Goal: Use online tool/utility: Use online tool/utility

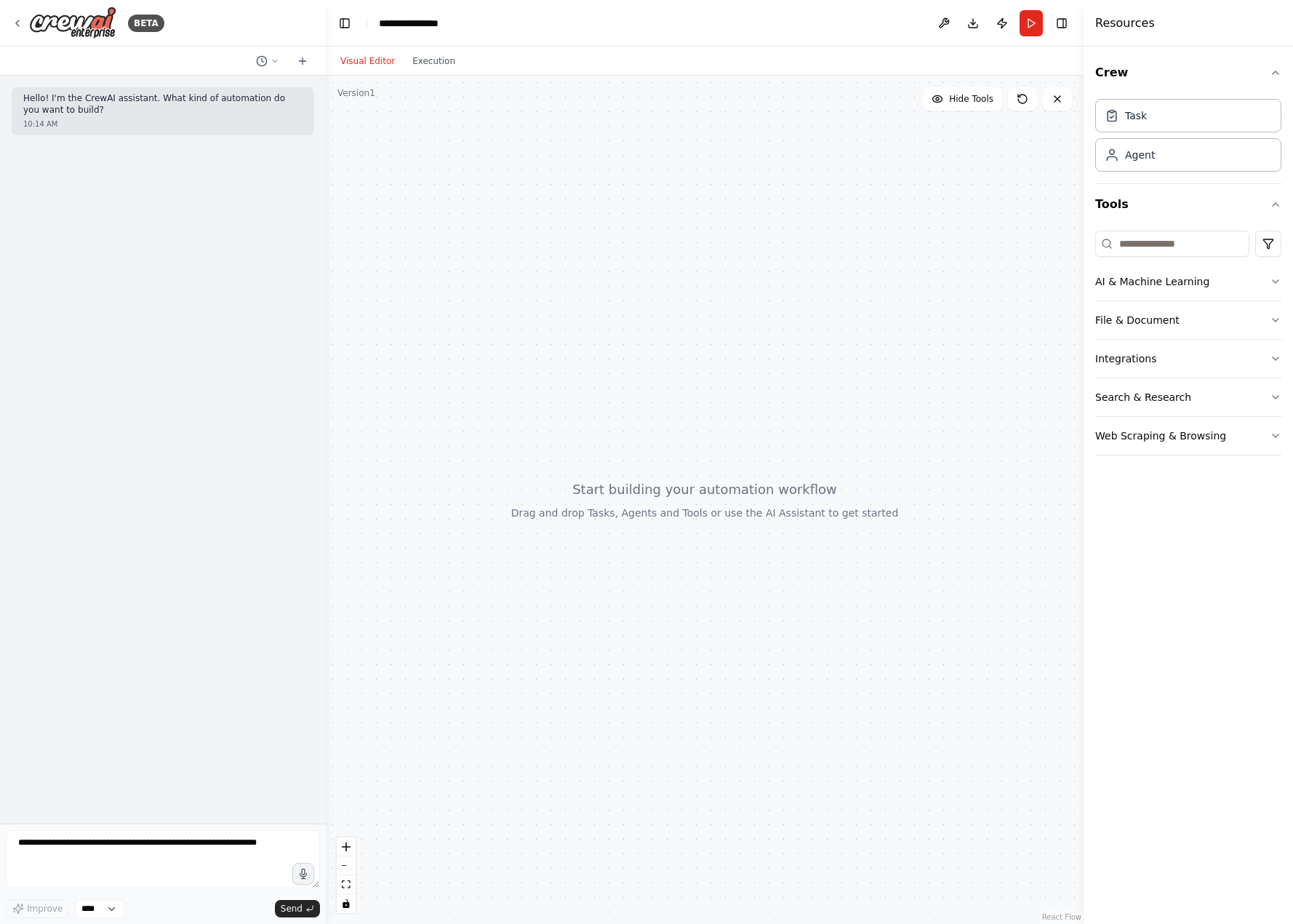
click at [84, 117] on div "Hello! I'm the CrewAI assistant. What kind of automation do you want to build? …" at bounding box center [163, 111] width 302 height 48
click at [1275, 272] on button "AI & Machine Learning" at bounding box center [1188, 282] width 186 height 38
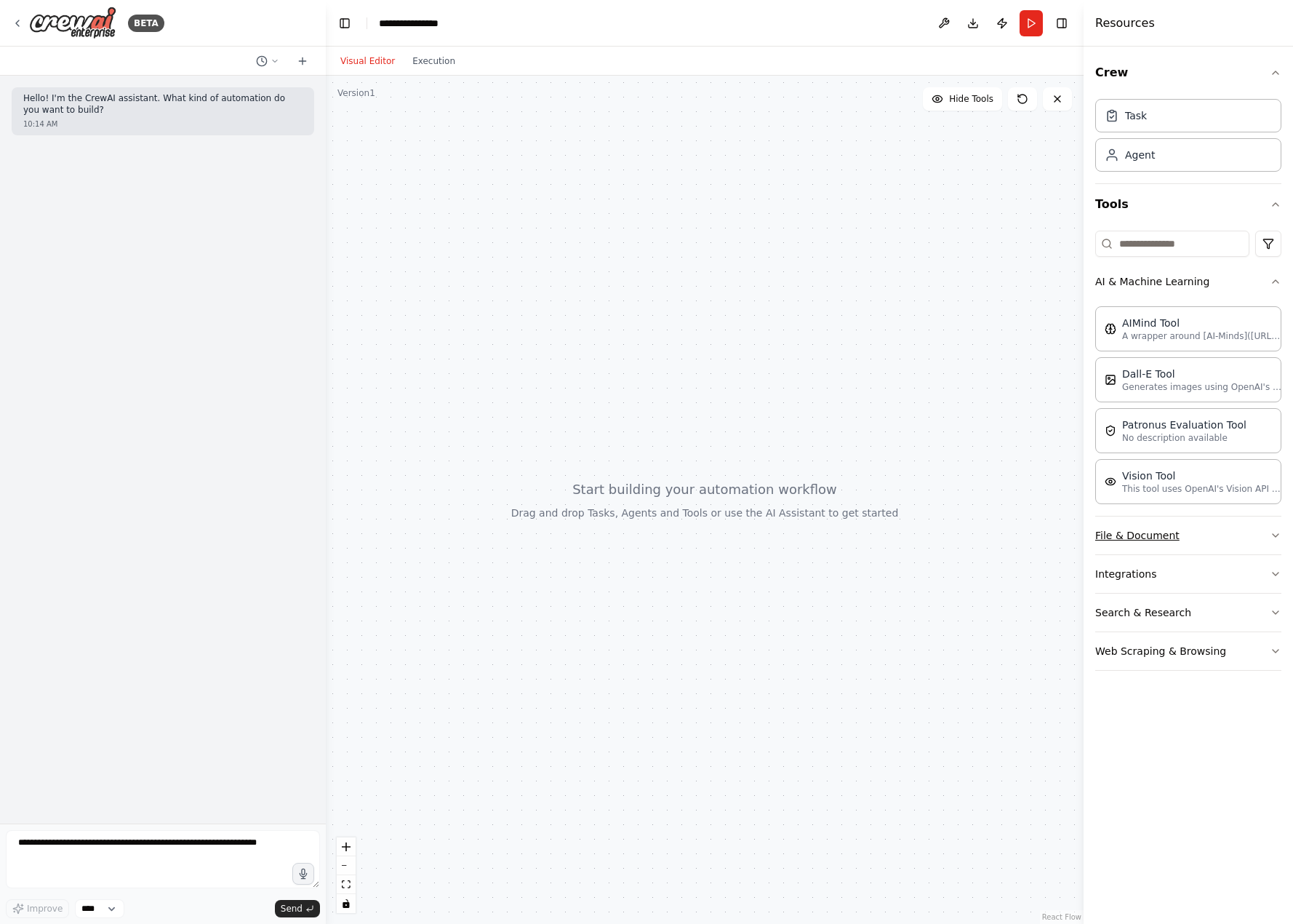
click at [1277, 536] on icon "button" at bounding box center [1276, 536] width 12 height 12
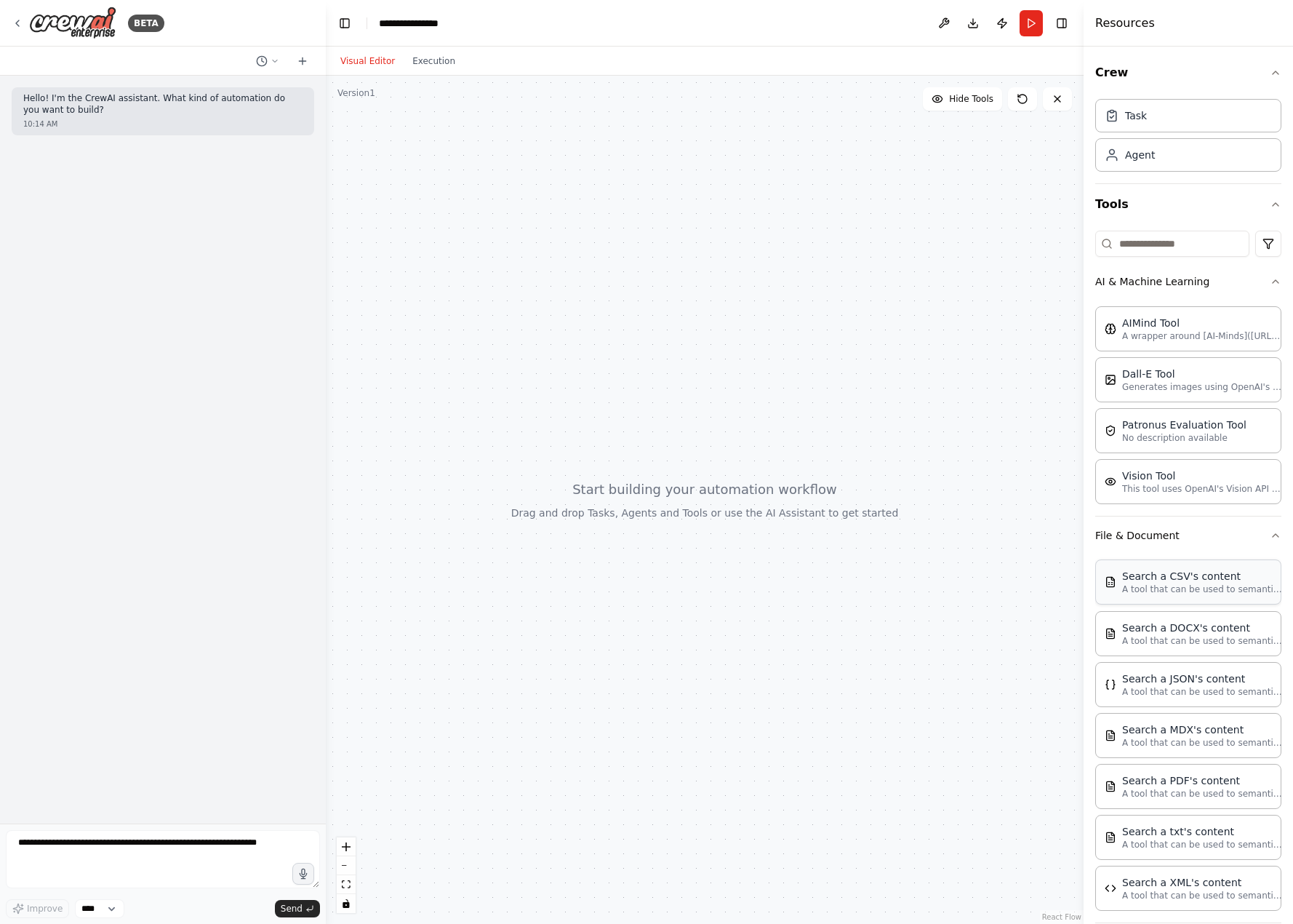
scroll to position [130, 0]
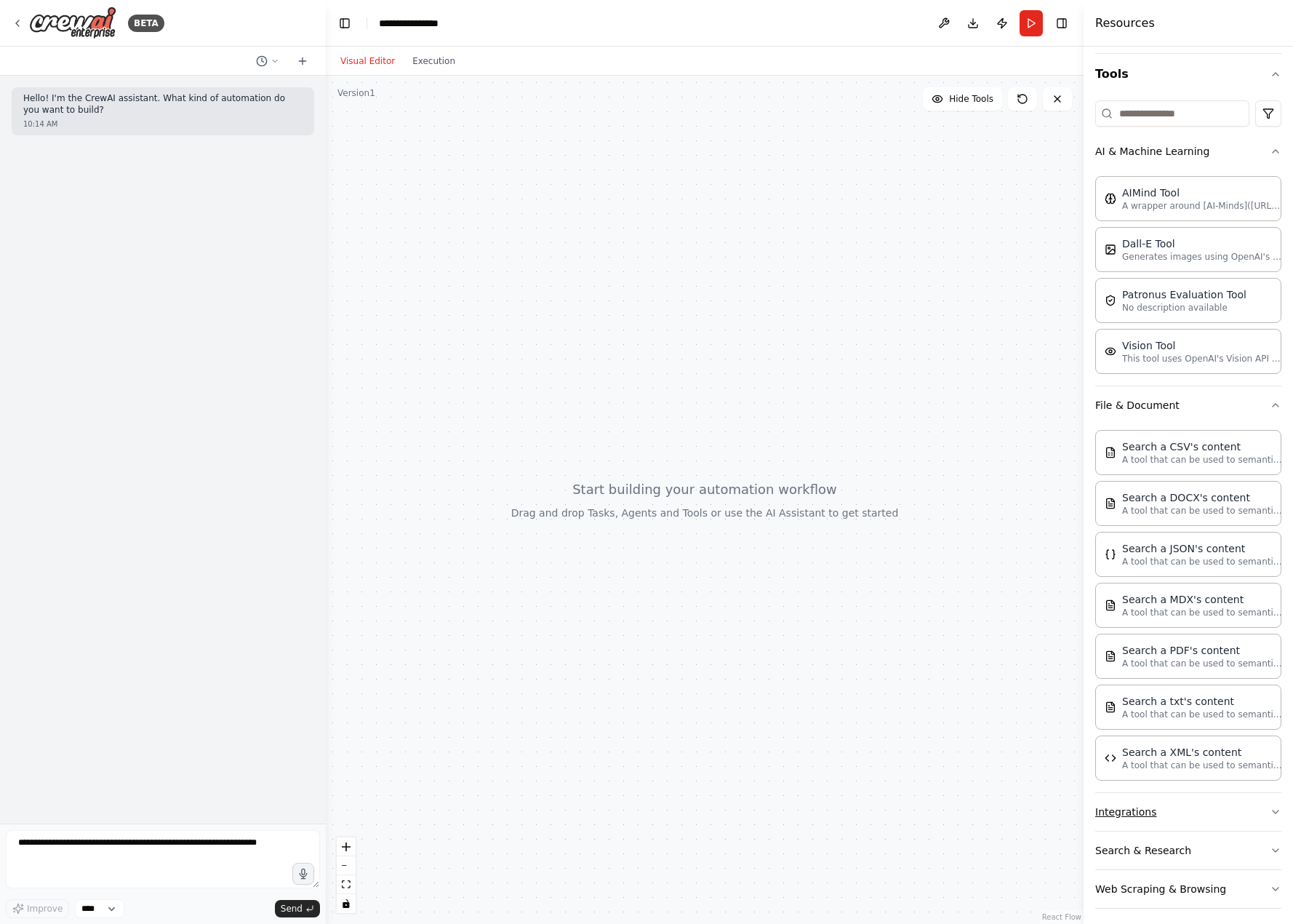
click at [1270, 806] on icon "button" at bounding box center [1276, 812] width 12 height 12
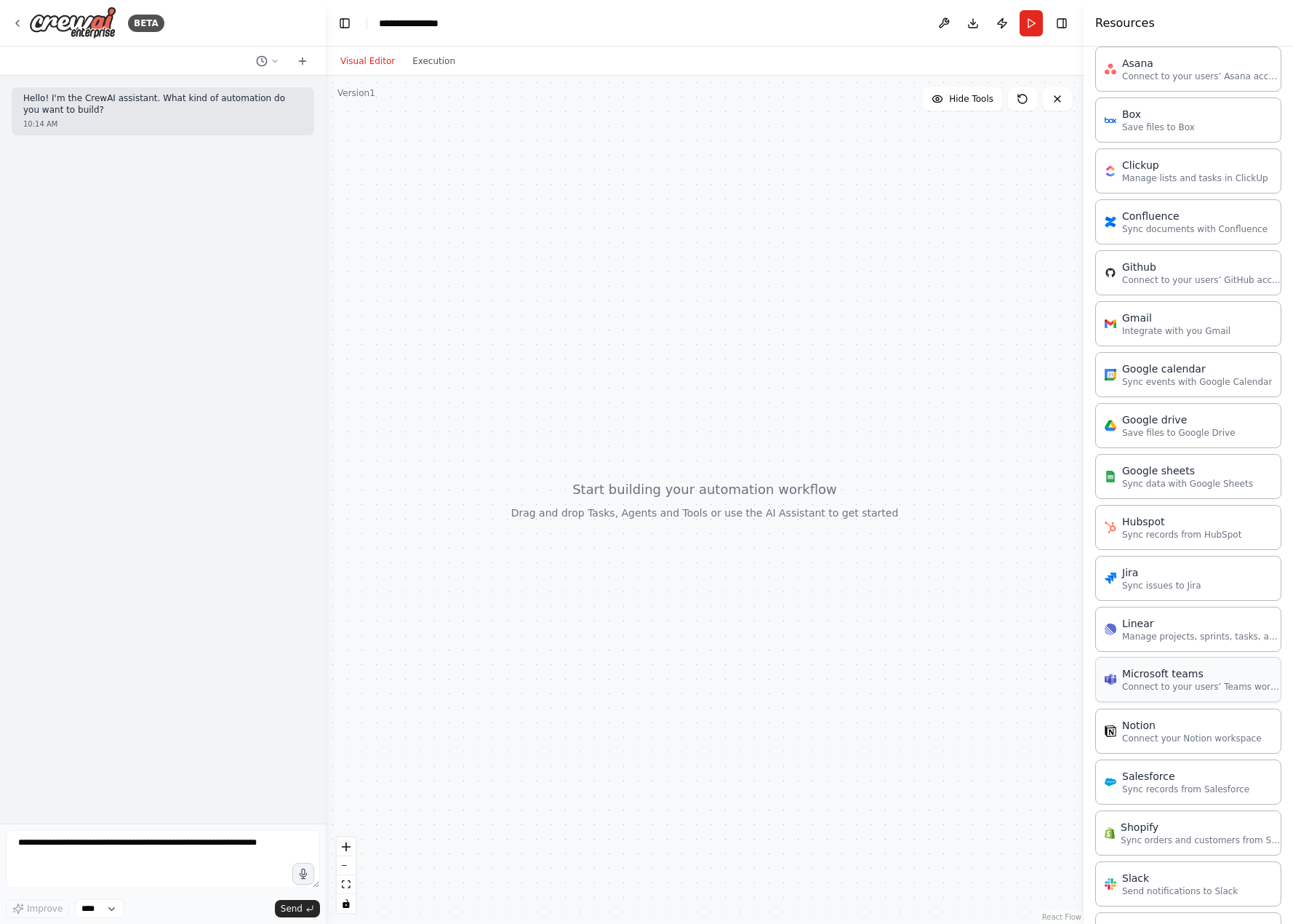
scroll to position [1100, 0]
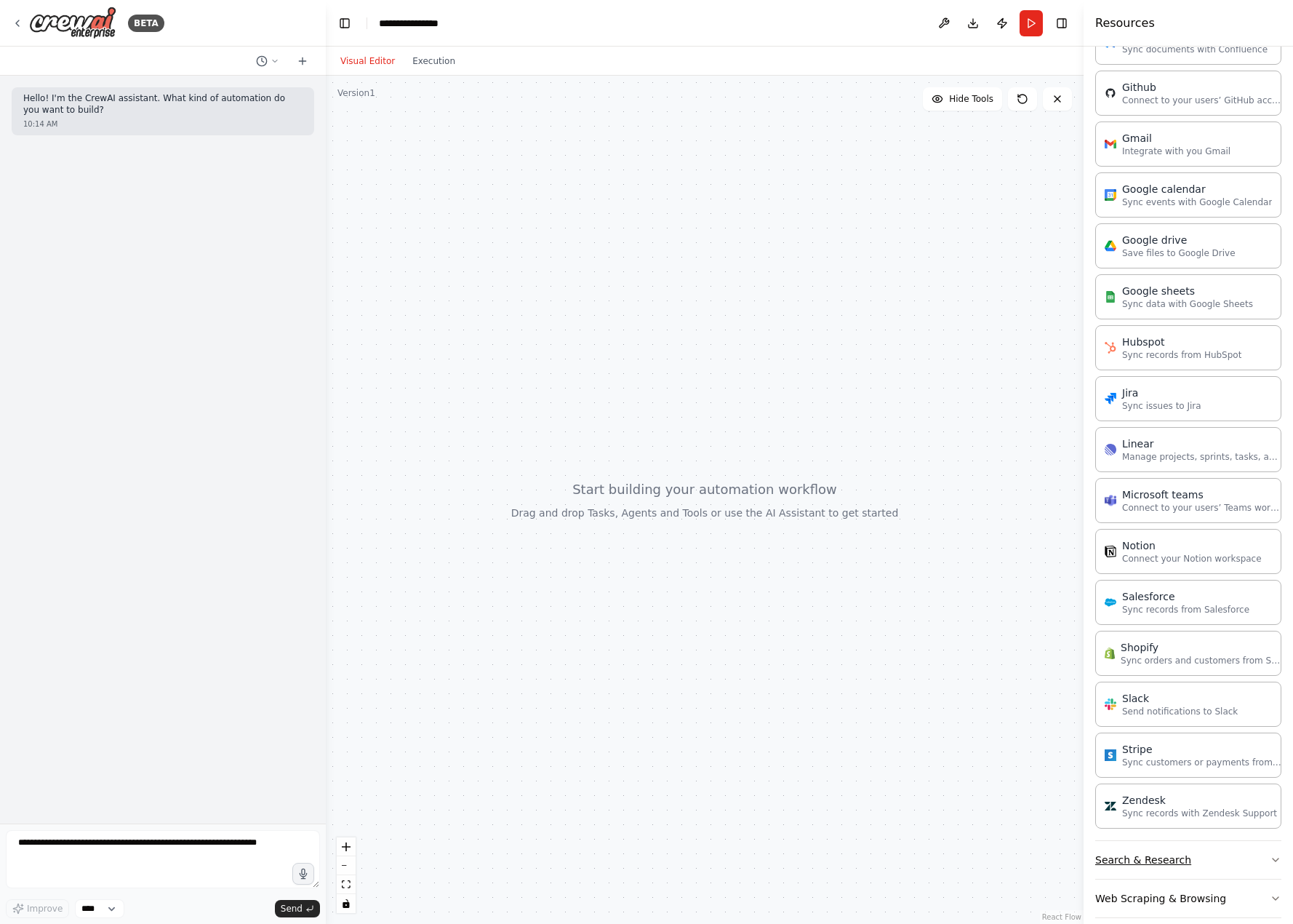
click at [1270, 854] on icon "button" at bounding box center [1276, 860] width 12 height 12
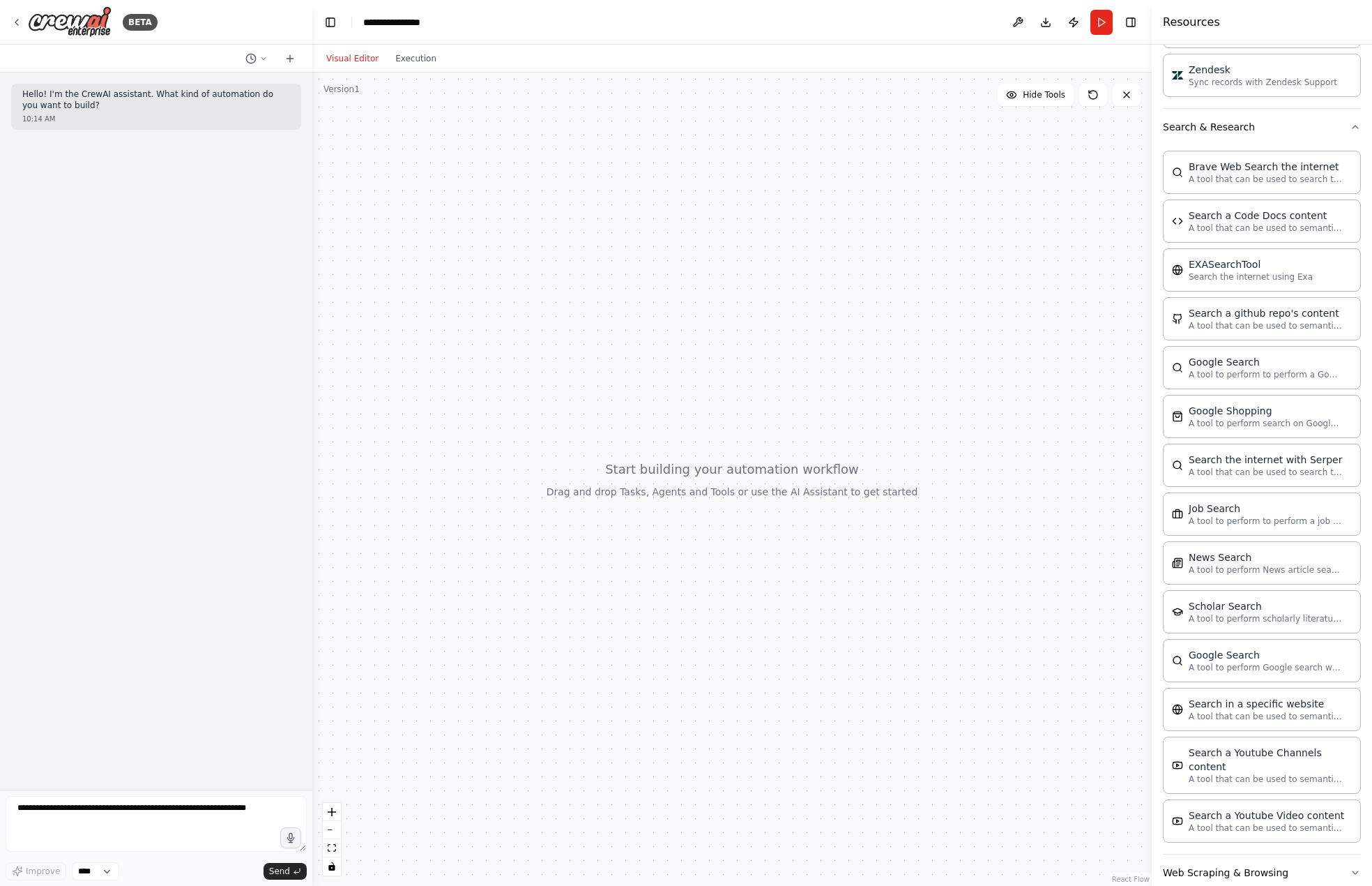
scroll to position [1743, 0]
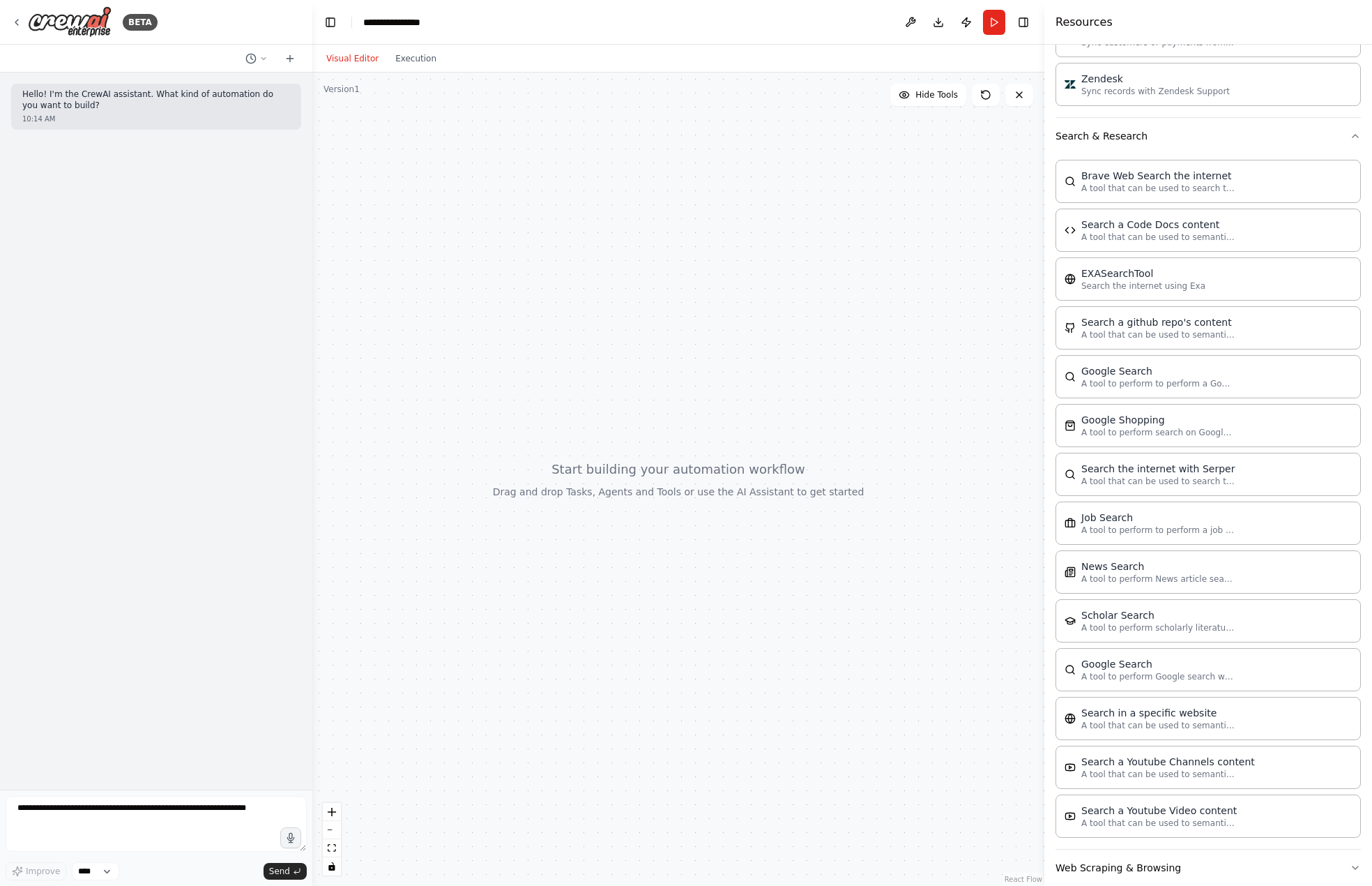
drag, startPoint x: 1171, startPoint y: 599, endPoint x: 1044, endPoint y: 610, distance: 127.5
click at [1044, 610] on div at bounding box center [1047, 443] width 6 height 886
click at [1239, 862] on icon "button" at bounding box center [1356, 867] width 11 height 11
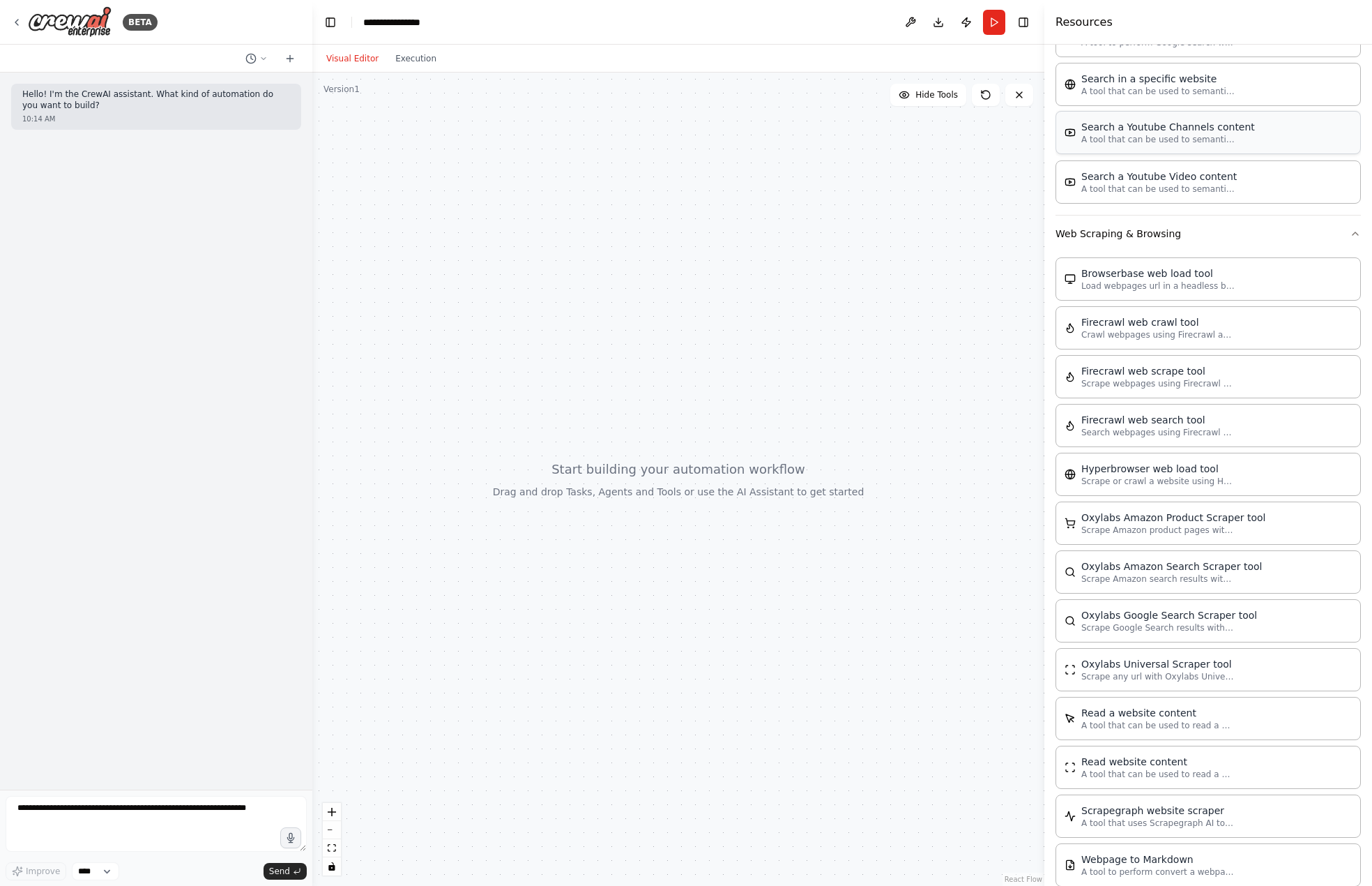
scroll to position [2432, 0]
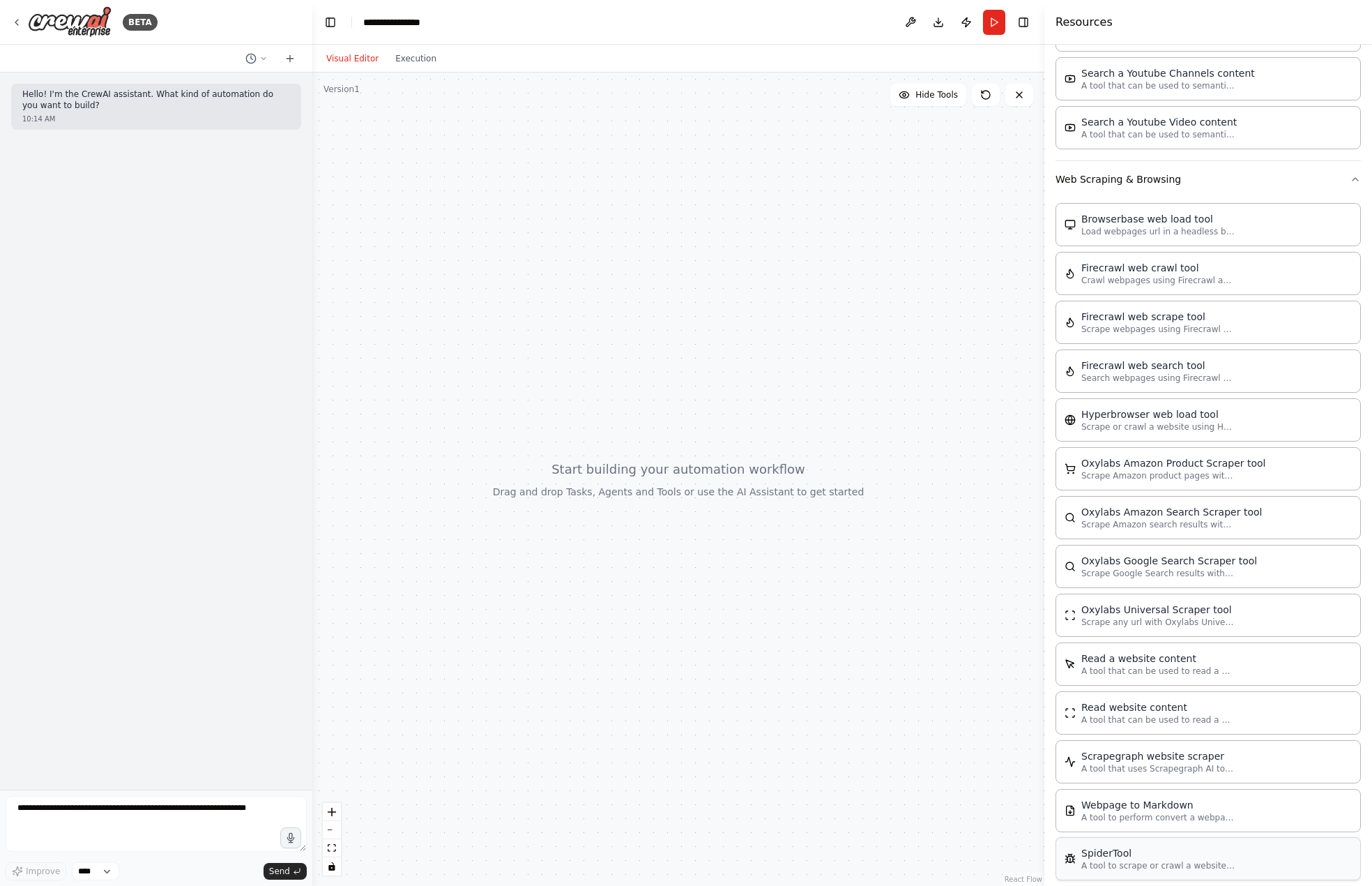
click at [1159, 846] on div "SpiderTool" at bounding box center [1158, 853] width 153 height 14
drag, startPoint x: 647, startPoint y: 511, endPoint x: 651, endPoint y: 518, distance: 8.1
click at [647, 511] on div at bounding box center [679, 479] width 732 height 813
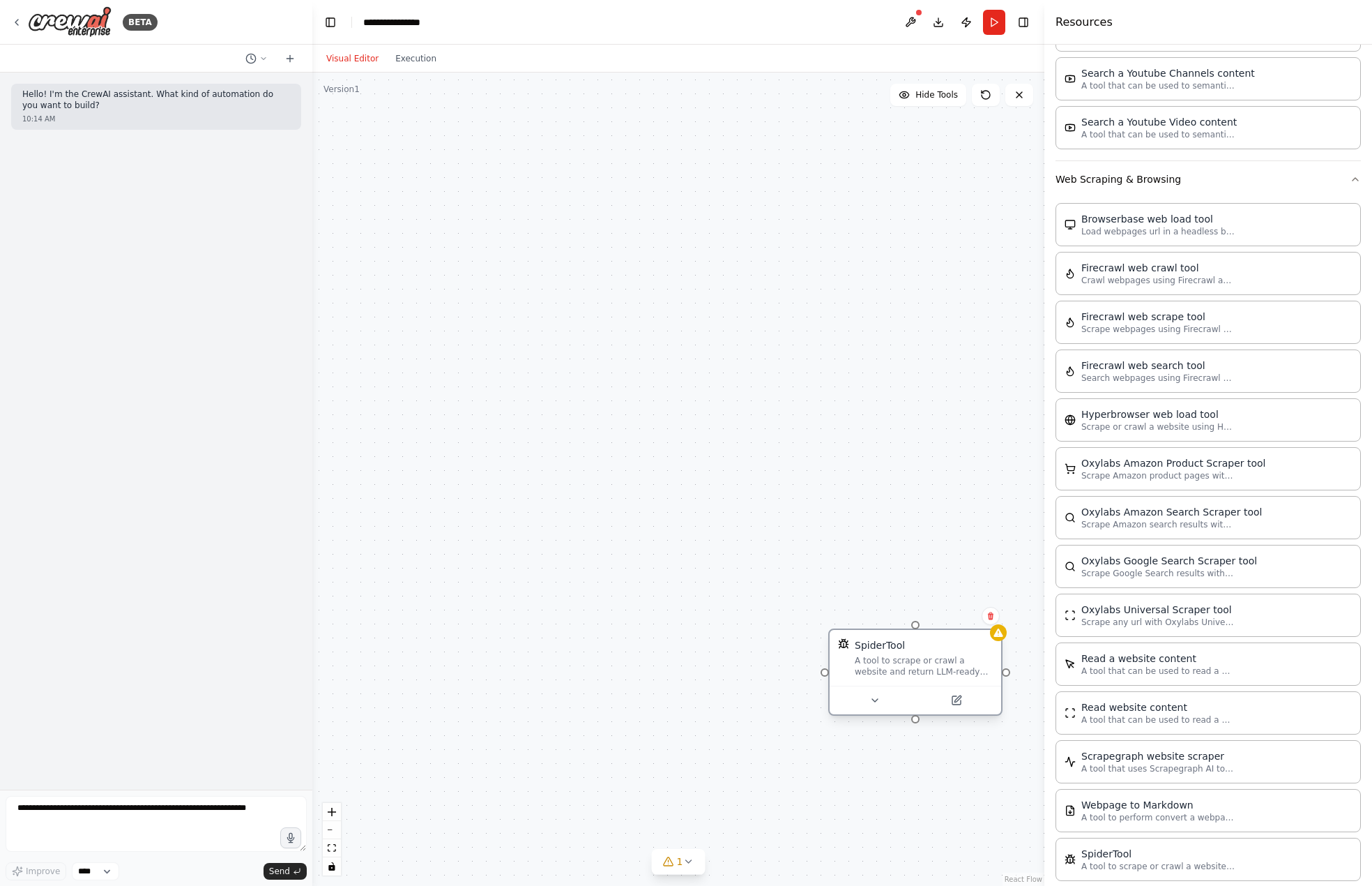
drag, startPoint x: 948, startPoint y: 667, endPoint x: 884, endPoint y: 667, distance: 64.0
click at [884, 667] on div "A tool to scrape or crawl a website and return LLM-ready content." at bounding box center [924, 666] width 138 height 22
click at [990, 617] on icon at bounding box center [991, 616] width 6 height 8
click at [953, 619] on button "Confirm" at bounding box center [952, 616] width 50 height 17
click at [968, 619] on button "Confirm" at bounding box center [952, 616] width 50 height 17
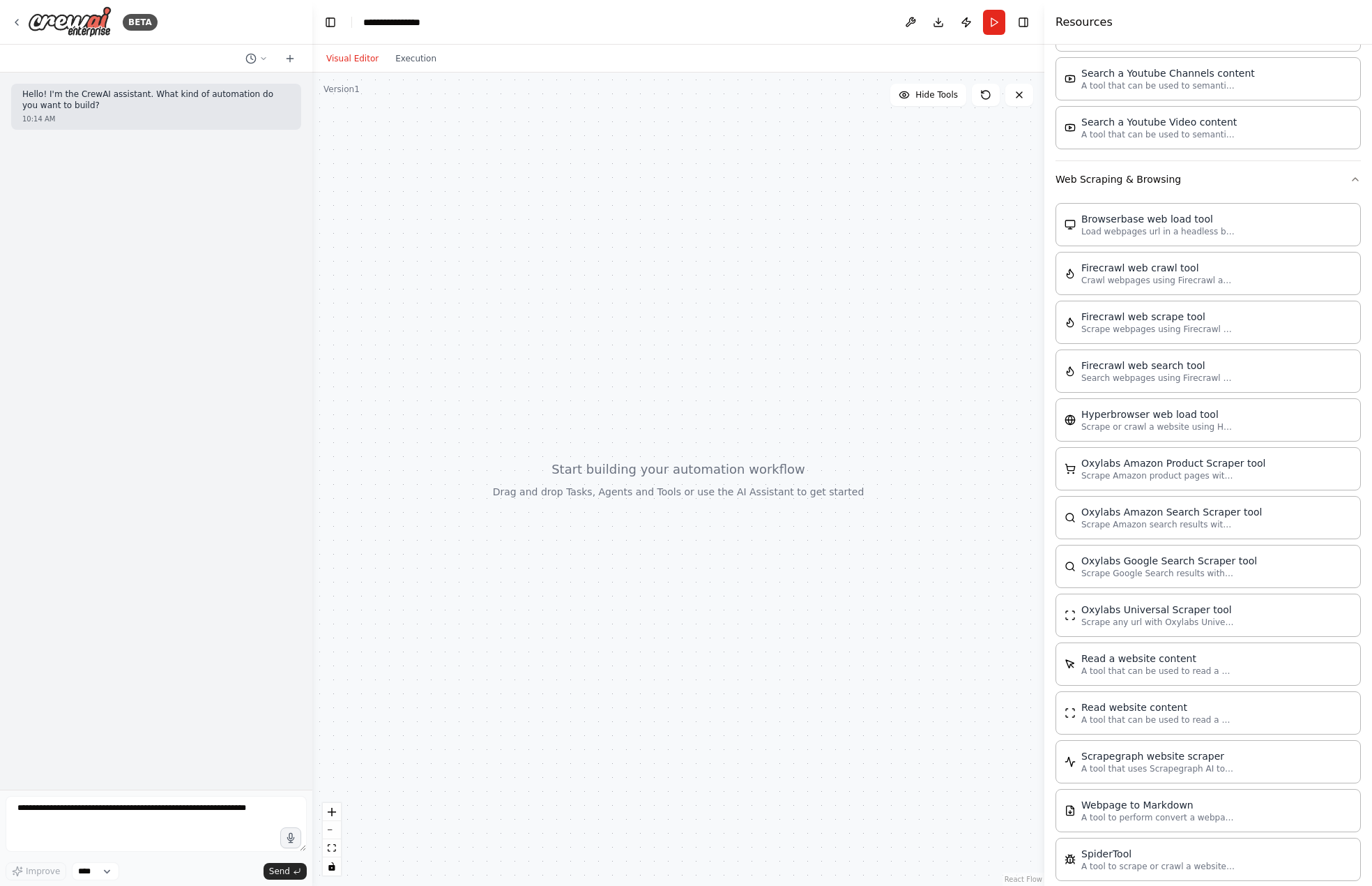
drag, startPoint x: 698, startPoint y: 605, endPoint x: 689, endPoint y: 608, distance: 9.5
click at [698, 606] on div at bounding box center [679, 479] width 732 height 813
